Goal: Navigation & Orientation: Understand site structure

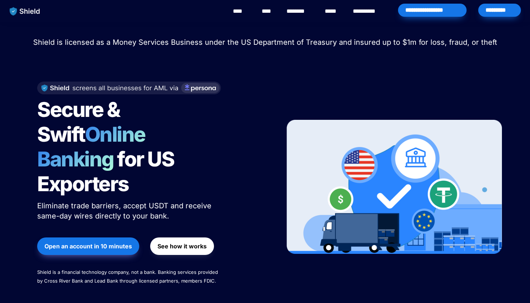
click at [301, 13] on link "********" at bounding box center [300, 11] width 26 height 9
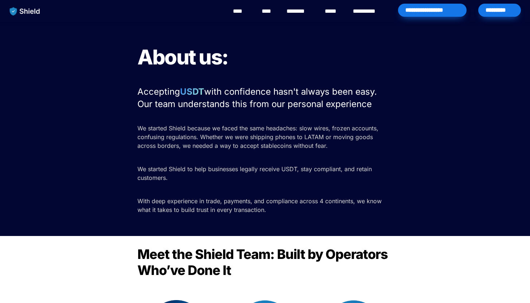
click at [25, 6] on img "main navigation" at bounding box center [25, 11] width 38 height 15
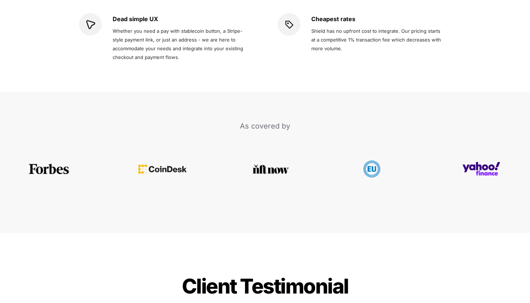
scroll to position [1497, 0]
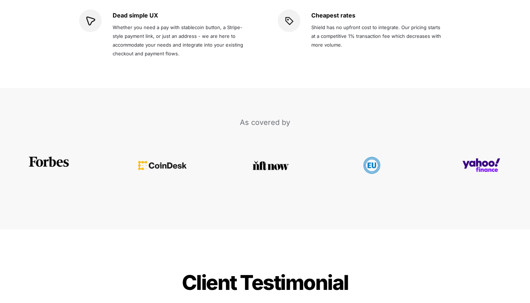
click at [54, 157] on img at bounding box center [49, 162] width 42 height 10
click at [170, 158] on img at bounding box center [162, 162] width 48 height 9
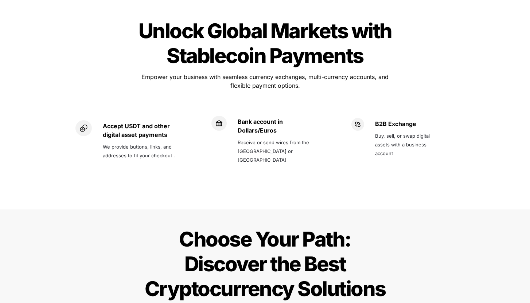
scroll to position [494, 0]
